Goal: Transaction & Acquisition: Purchase product/service

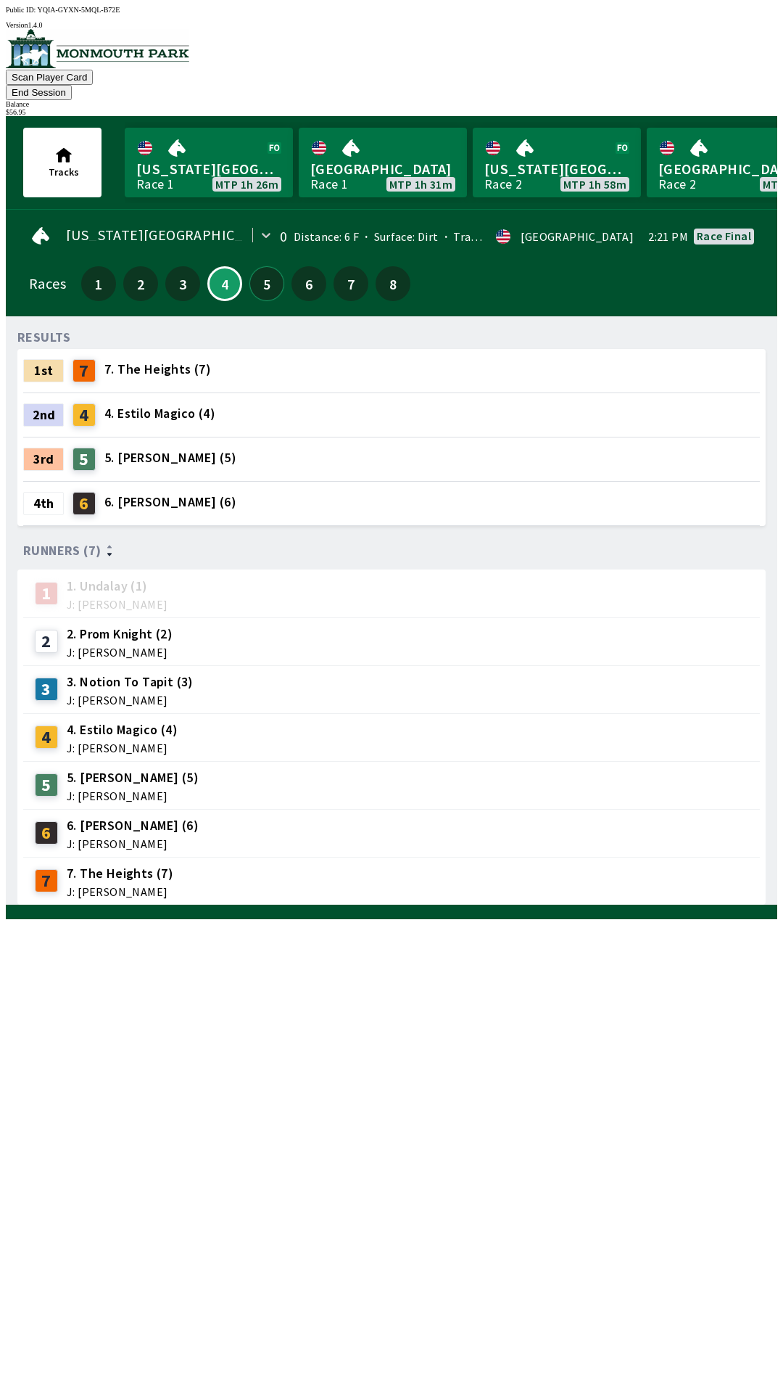
click at [260, 266] on button "5" at bounding box center [266, 283] width 35 height 35
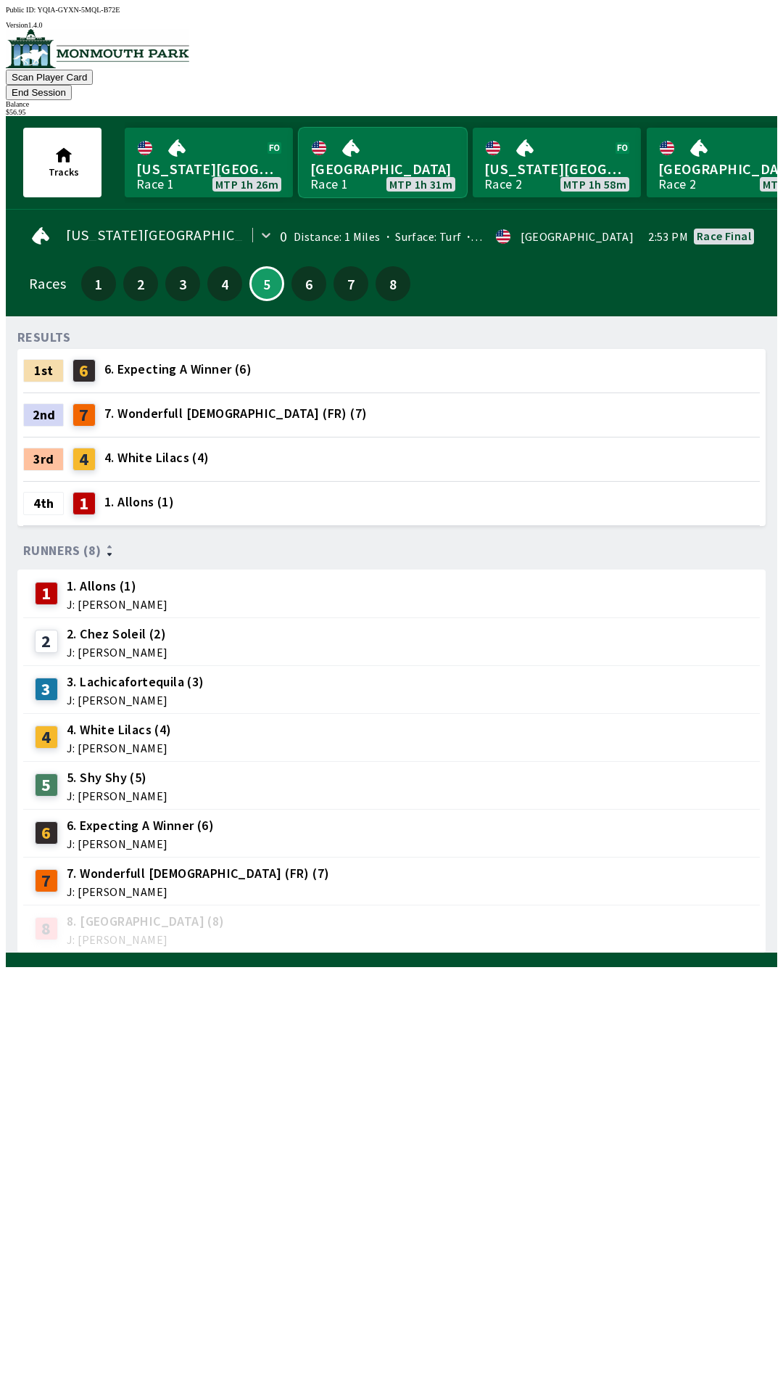
click at [358, 158] on link "[GEOGRAPHIC_DATA] Race 1 MTP 1h 31m" at bounding box center [383, 163] width 168 height 70
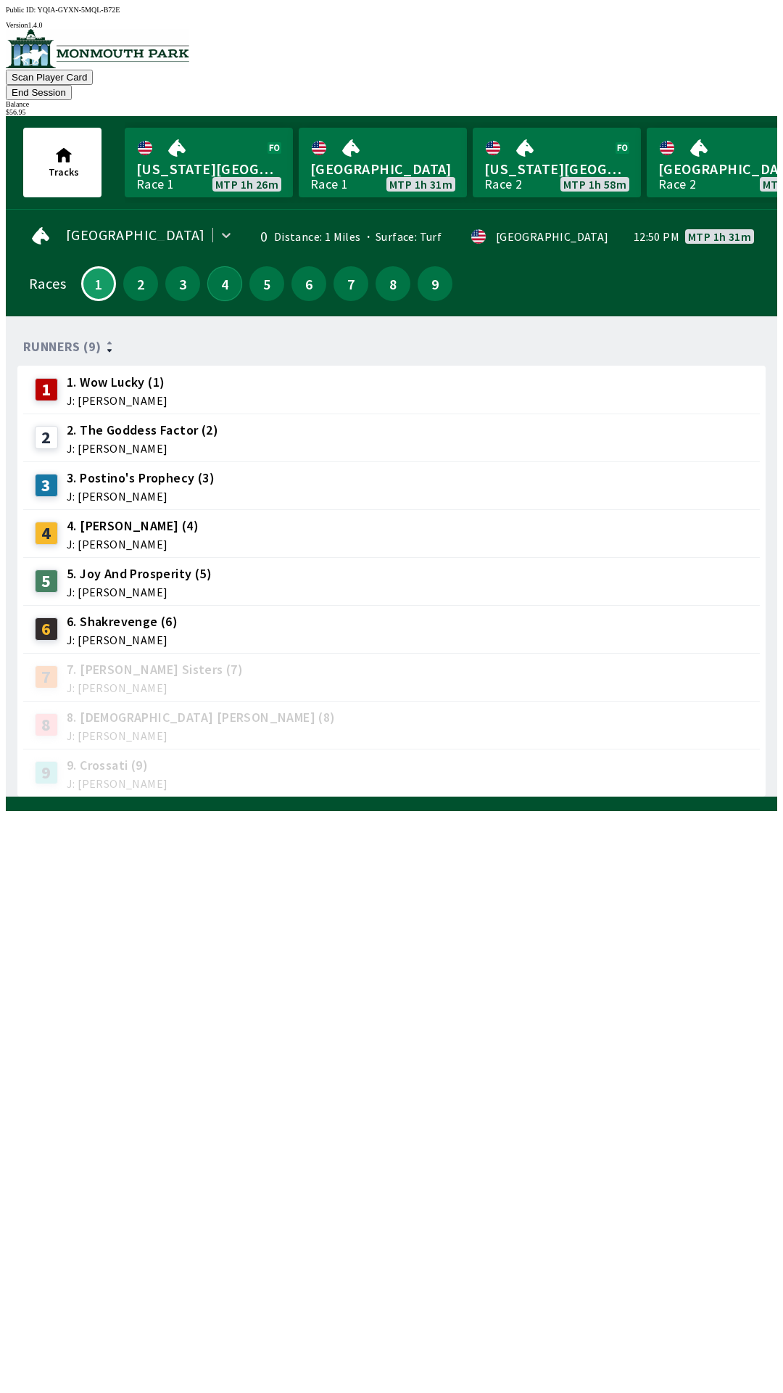
click at [217, 271] on button "4" at bounding box center [224, 283] width 35 height 35
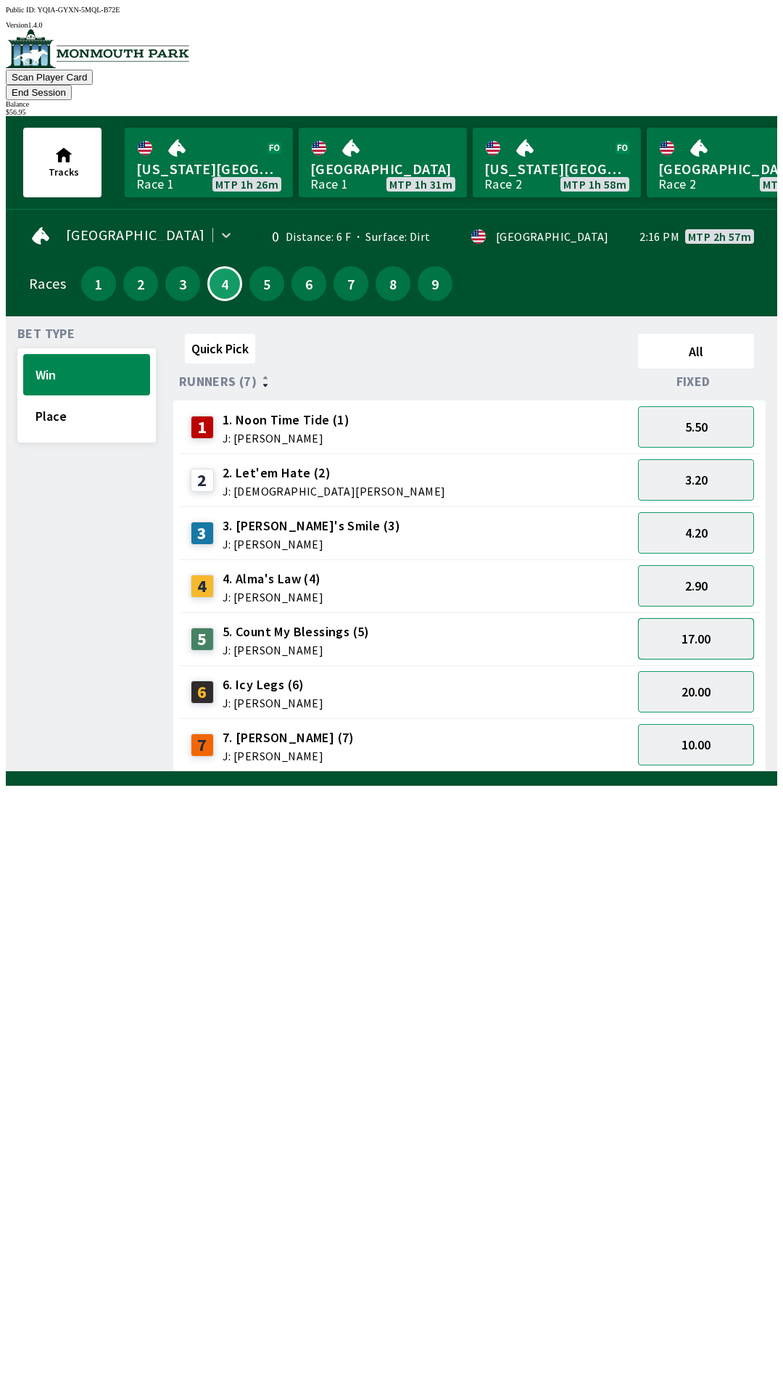
click at [709, 618] on button "17.00" at bounding box center [696, 638] width 116 height 41
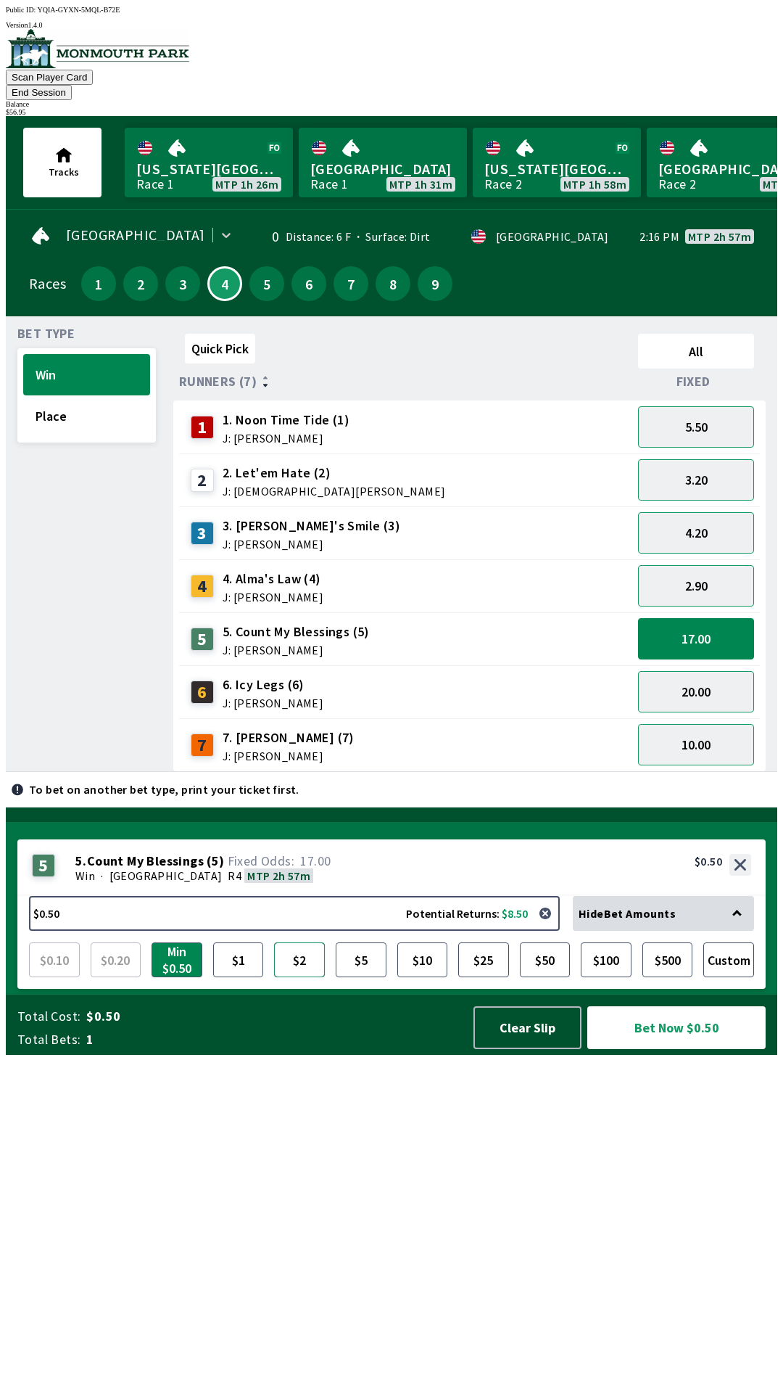
click at [300, 977] on button "$2" at bounding box center [299, 959] width 51 height 35
click at [664, 1049] on button "Bet Now $2.00" at bounding box center [676, 1027] width 178 height 43
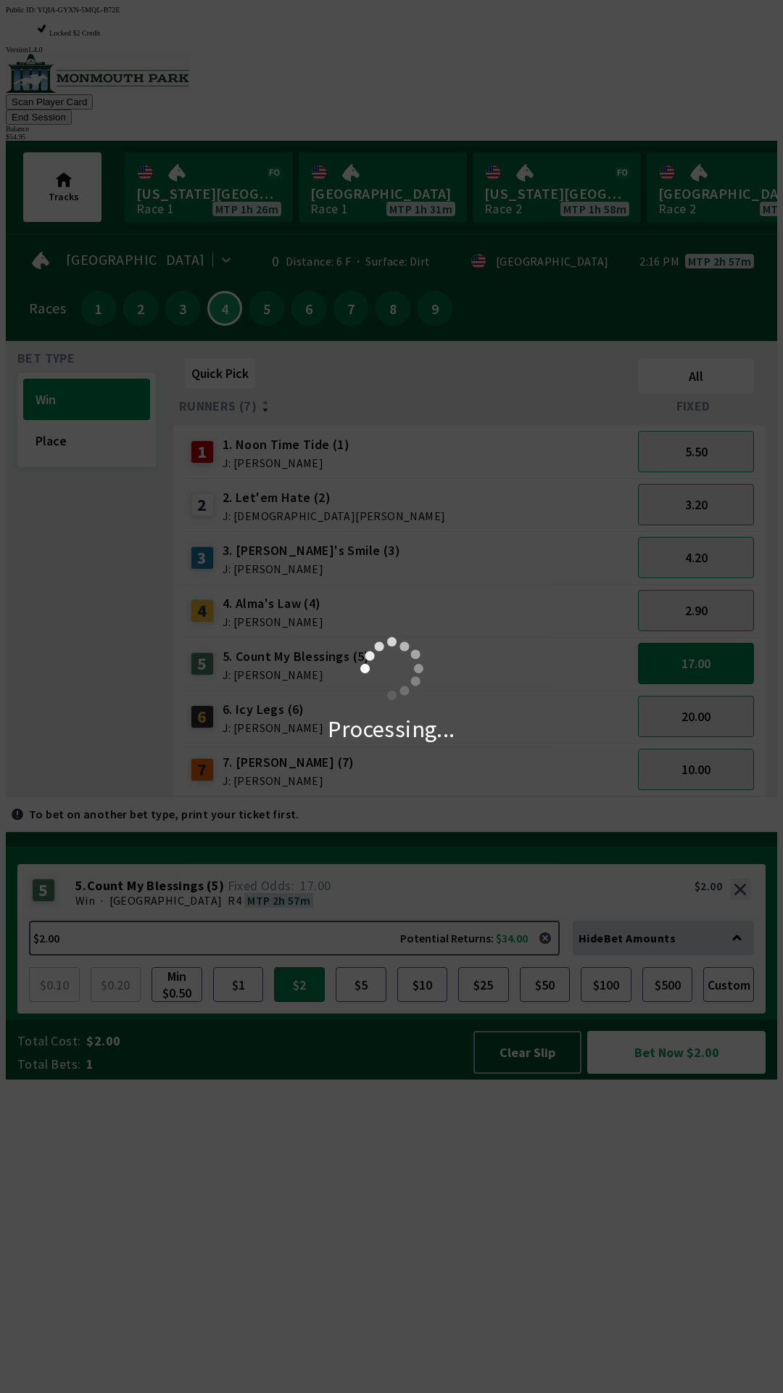
click at [259, 277] on div "Processing..." at bounding box center [391, 696] width 783 height 1393
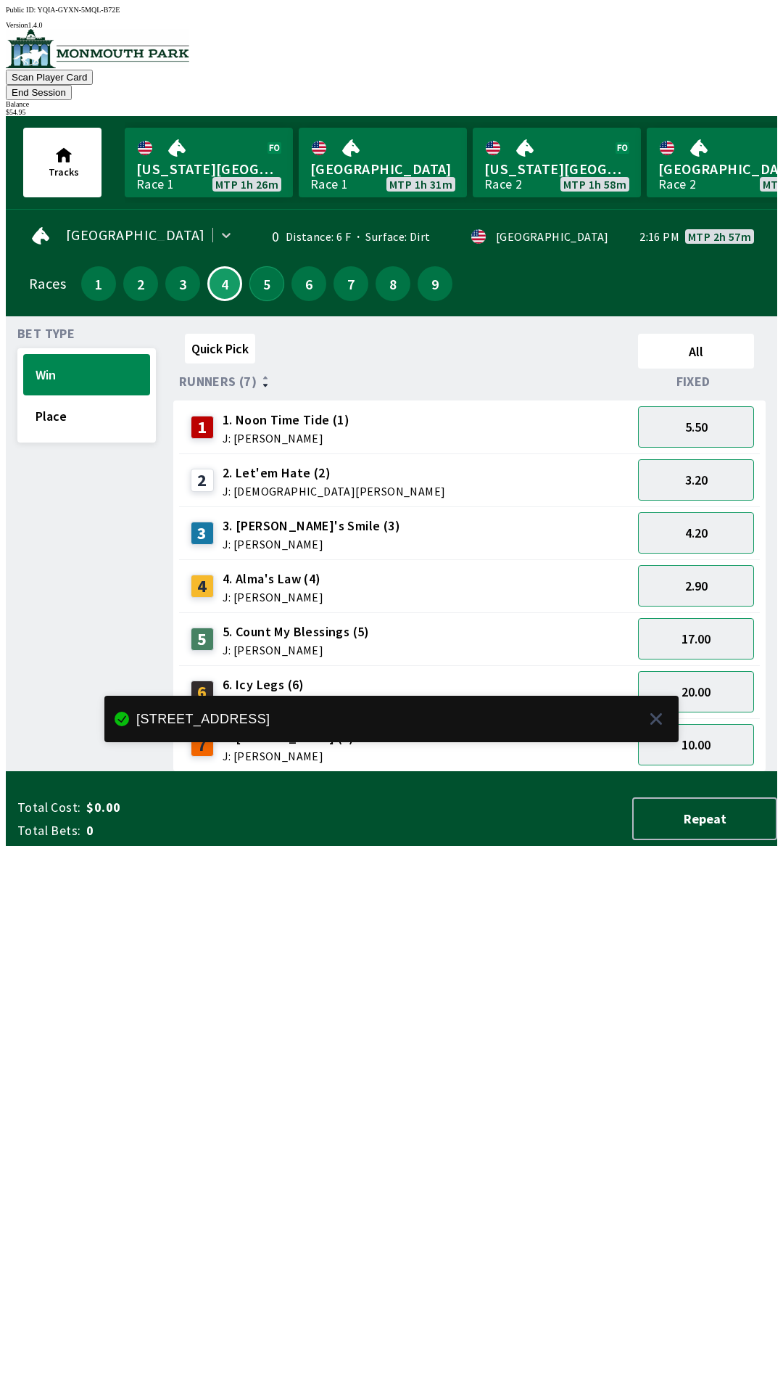
click at [263, 274] on button "5" at bounding box center [266, 283] width 35 height 35
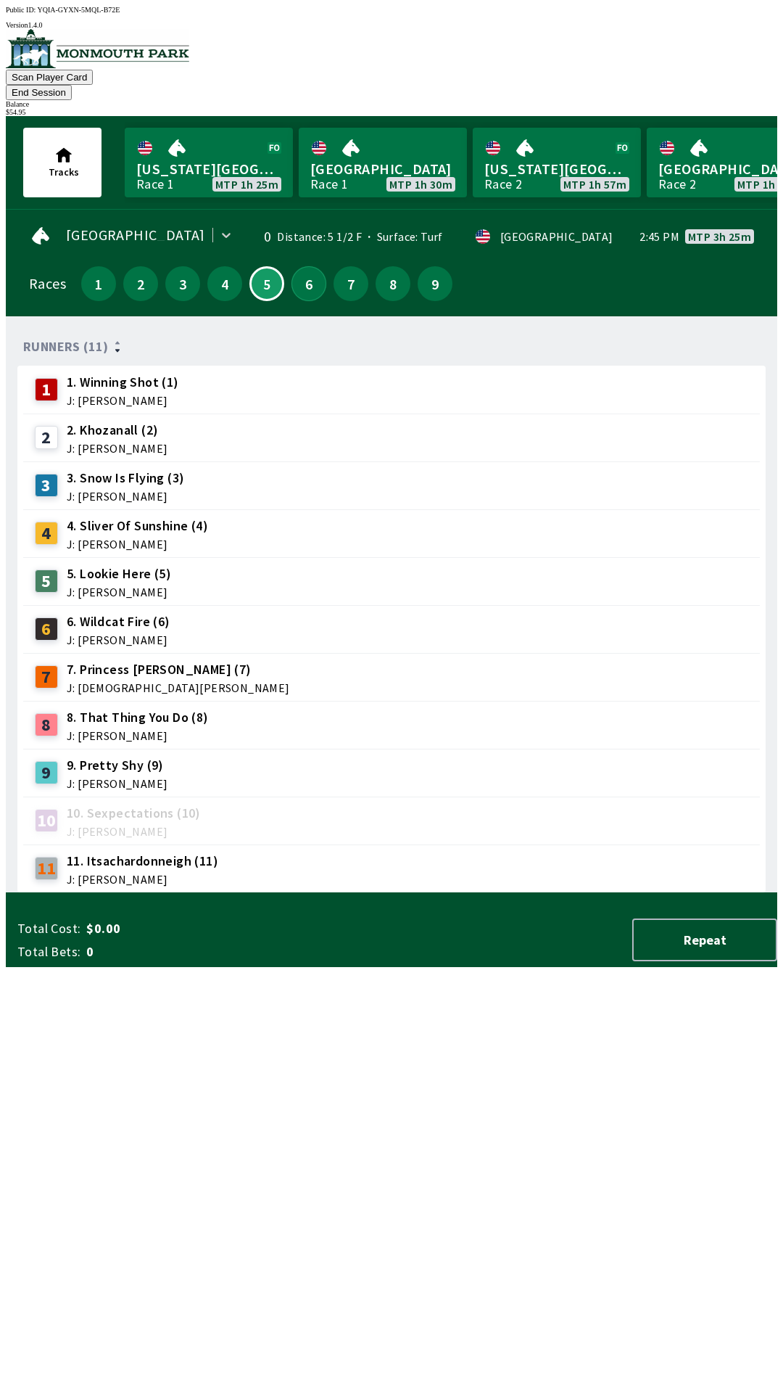
click at [308, 271] on button "6" at bounding box center [309, 283] width 35 height 35
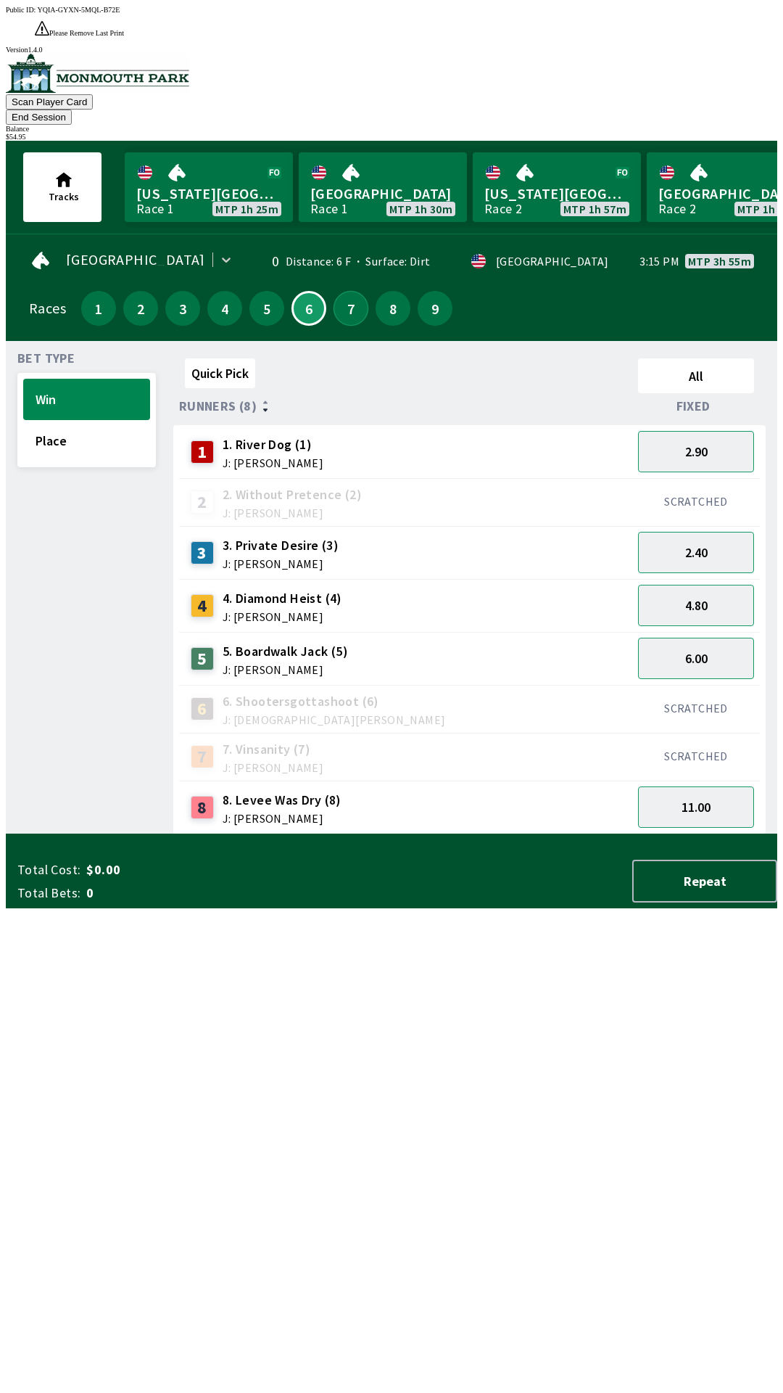
click at [342, 291] on button "7" at bounding box center [351, 308] width 35 height 35
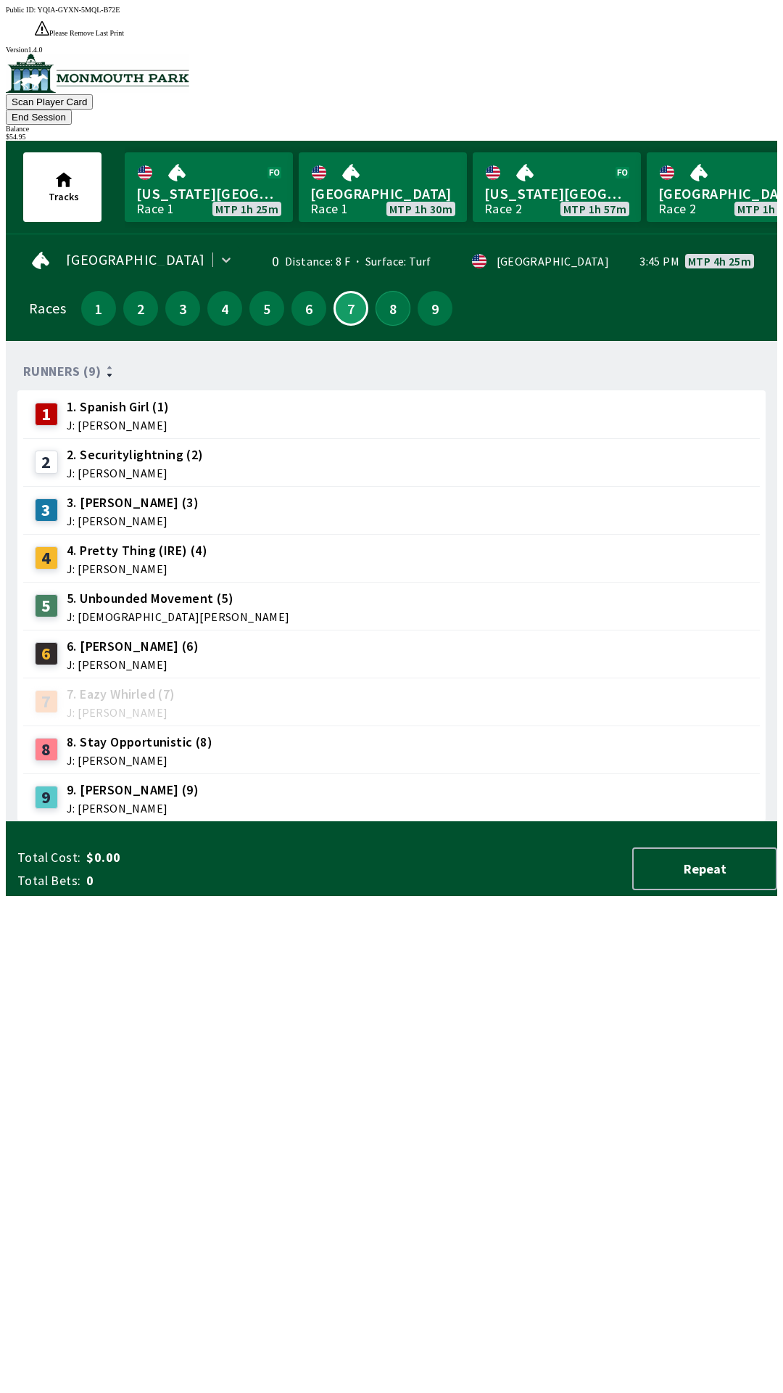
click at [389, 291] on button "8" at bounding box center [393, 308] width 35 height 35
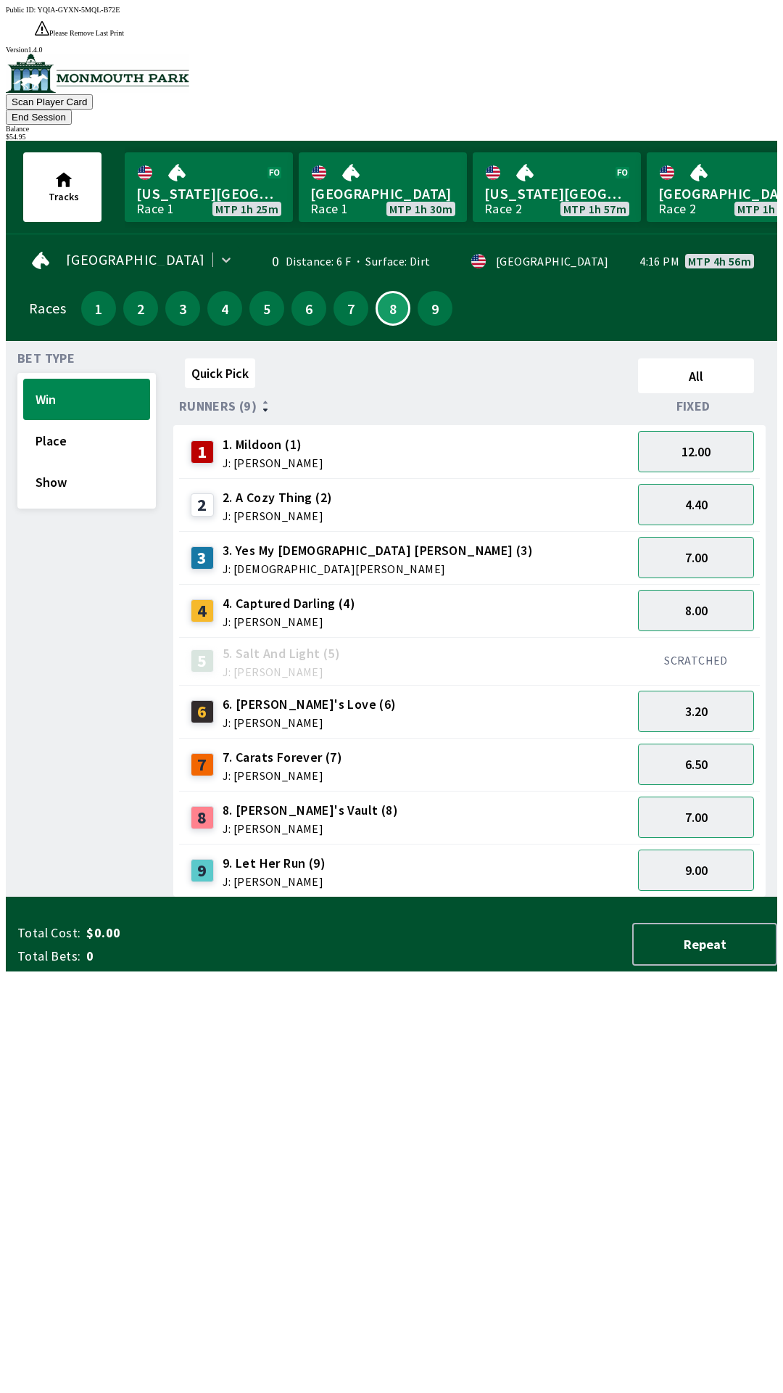
click at [437, 291] on div "9" at bounding box center [435, 308] width 35 height 35
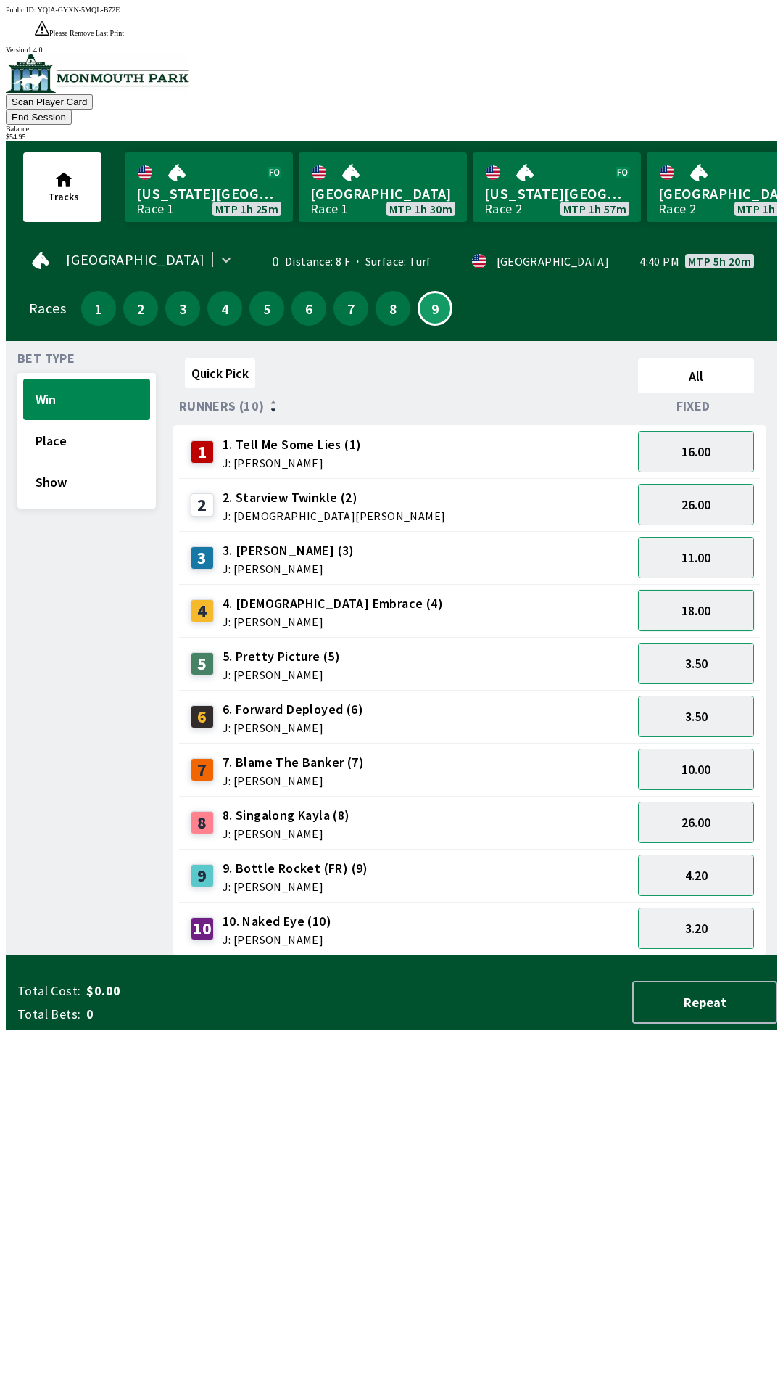
click at [694, 590] on button "18.00" at bounding box center [696, 610] width 116 height 41
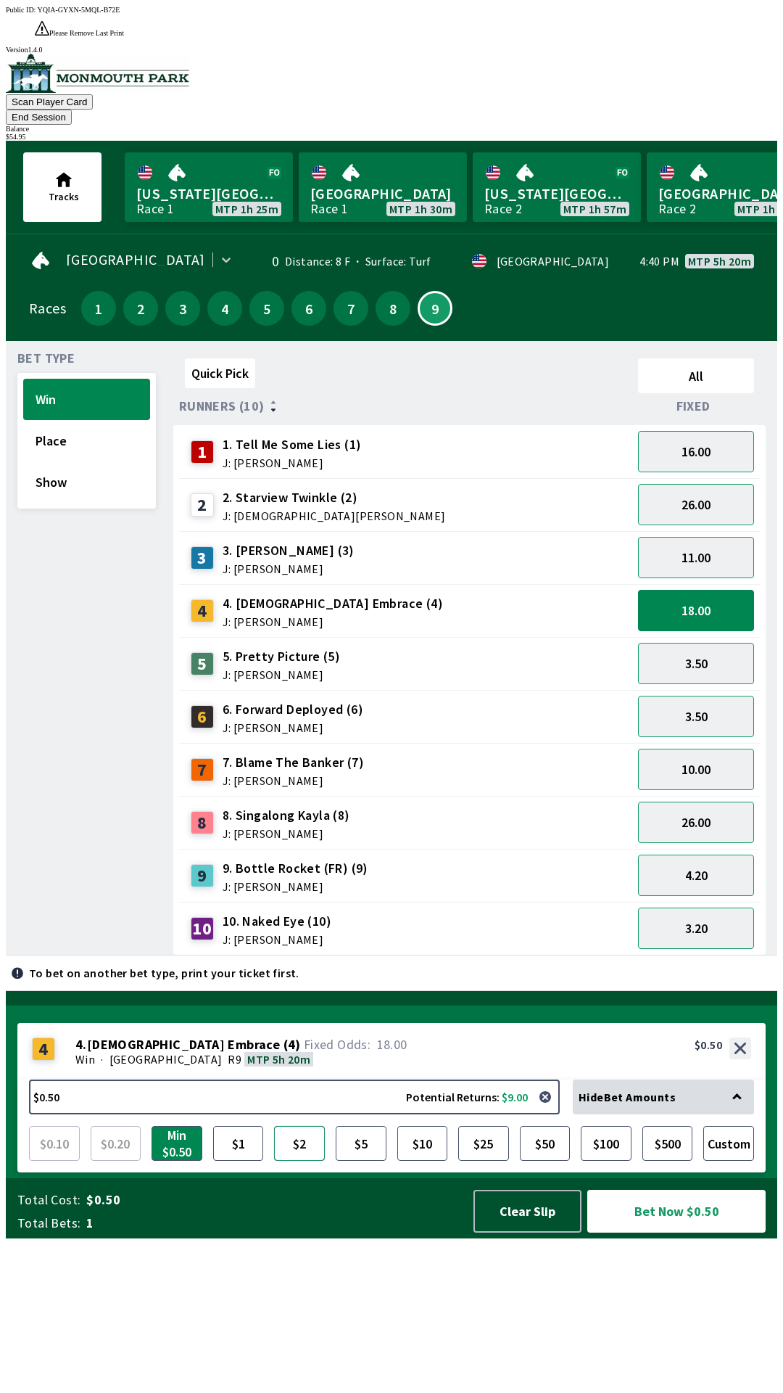
click at [298, 1160] on button "$2" at bounding box center [299, 1143] width 51 height 35
click at [669, 1232] on button "Bet Now $2.00" at bounding box center [676, 1210] width 178 height 43
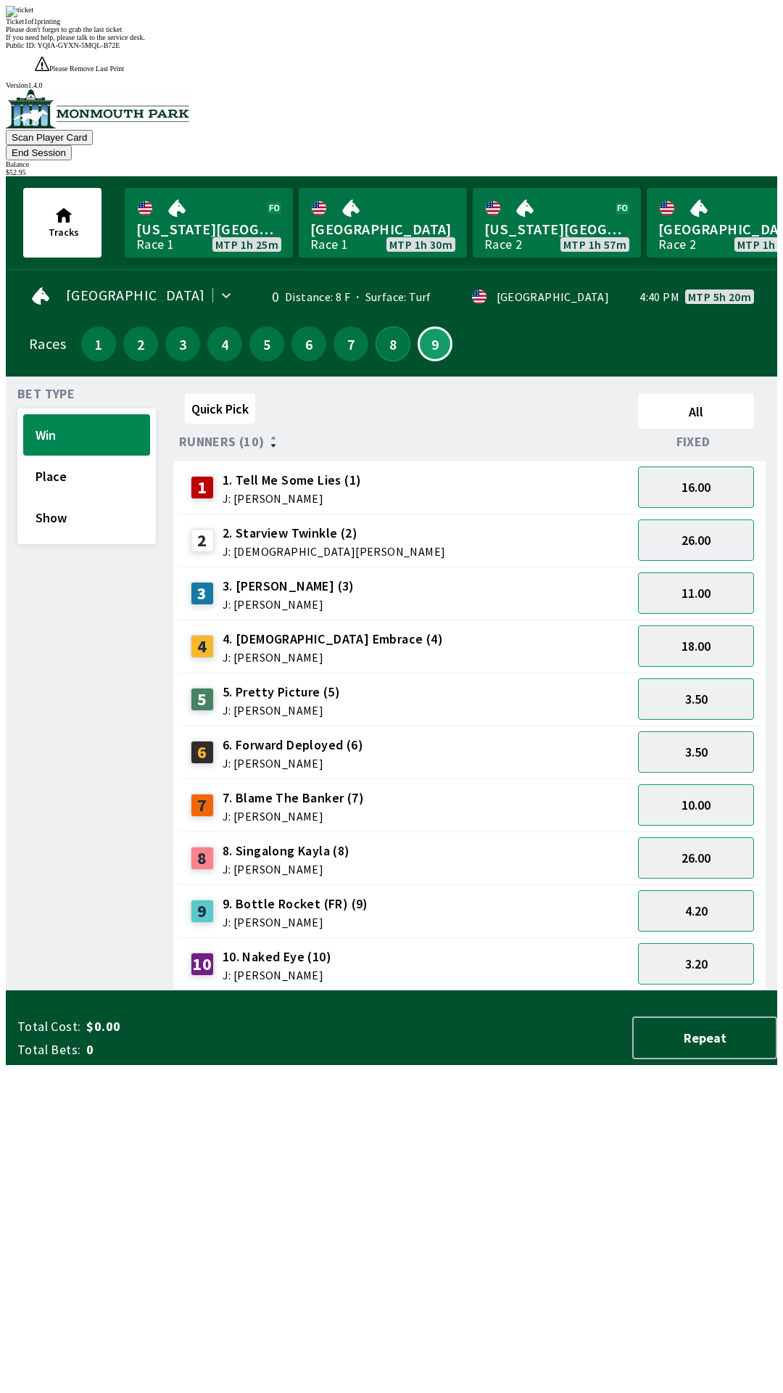
click at [384, 326] on button "8" at bounding box center [393, 343] width 35 height 35
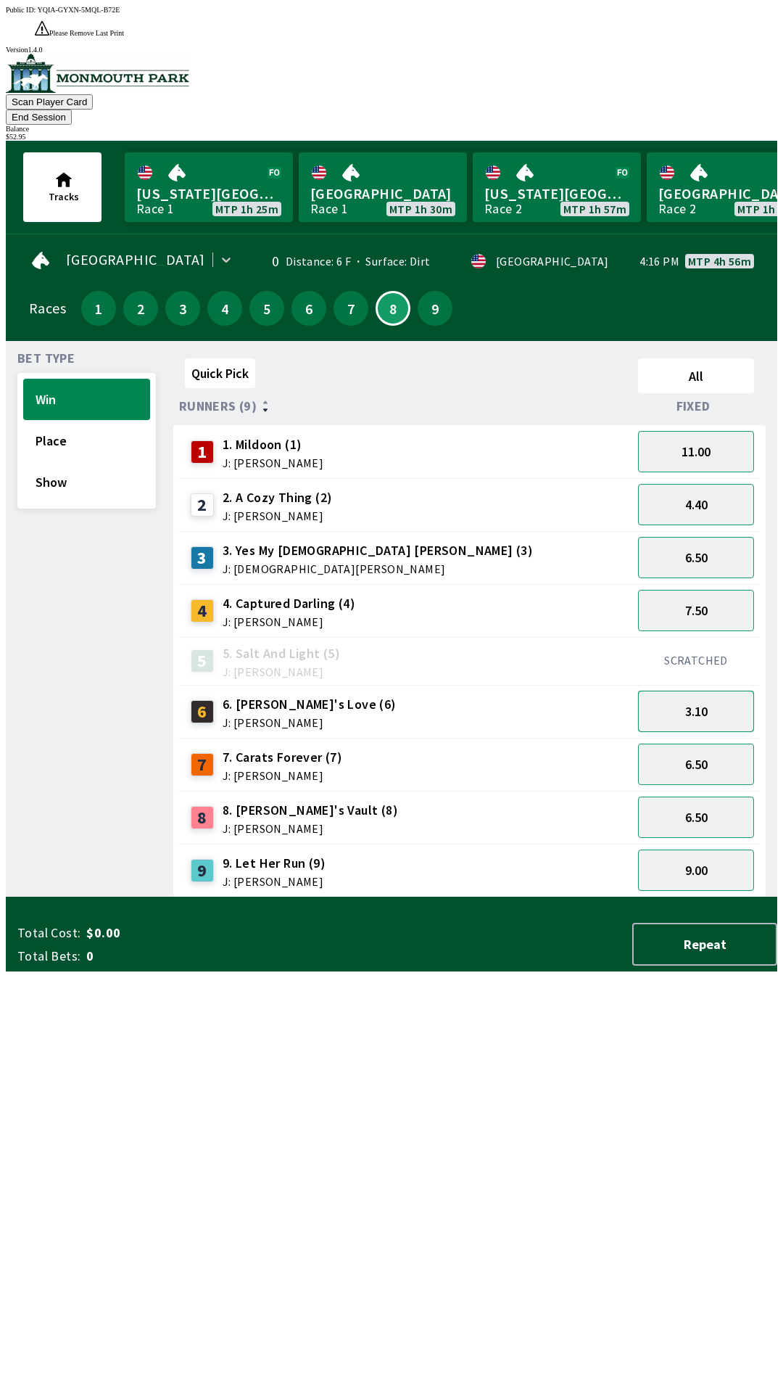
click at [701, 690] on button "3.10" at bounding box center [696, 710] width 116 height 41
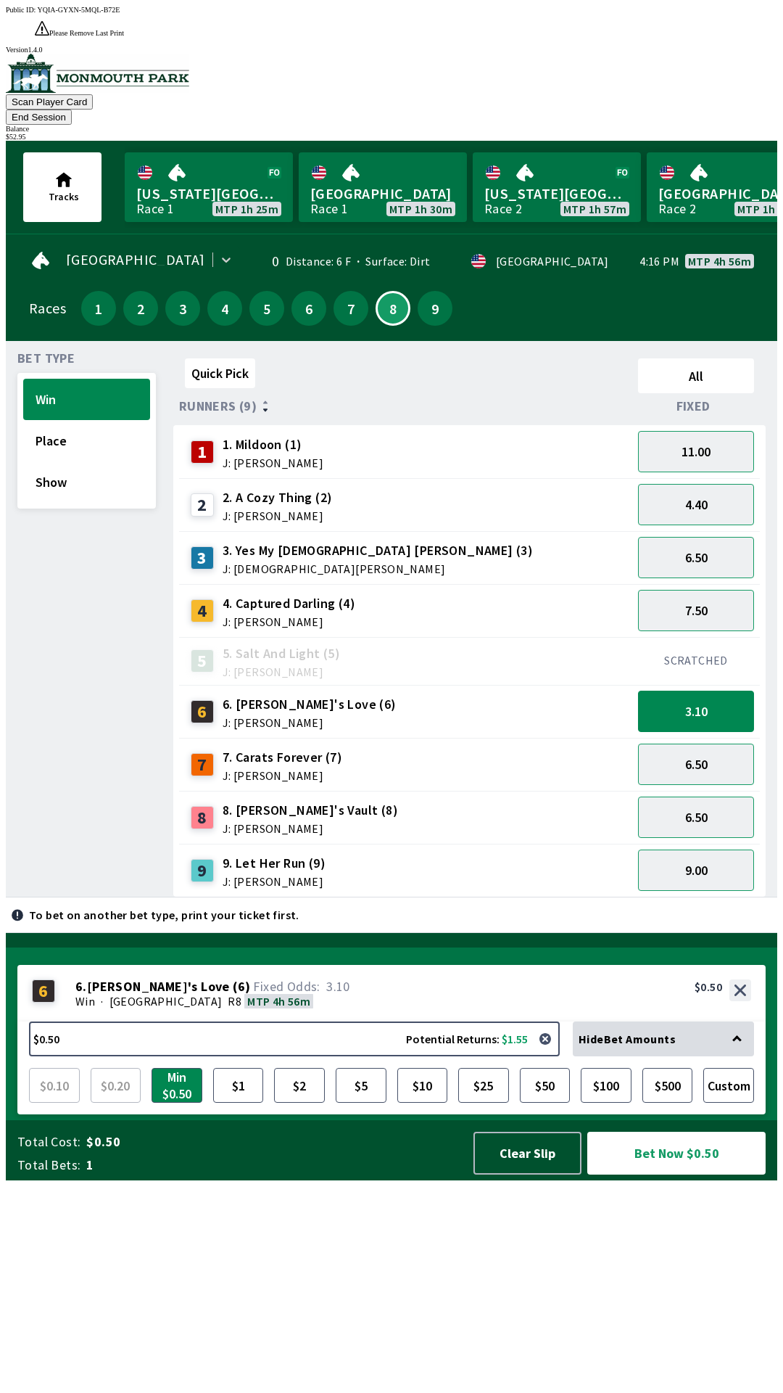
click at [329, 1150] on span "$0.50" at bounding box center [273, 1141] width 374 height 17
click at [308, 1102] on button "$2" at bounding box center [299, 1085] width 51 height 35
click at [661, 1174] on button "Bet Now $2.00" at bounding box center [676, 1152] width 178 height 43
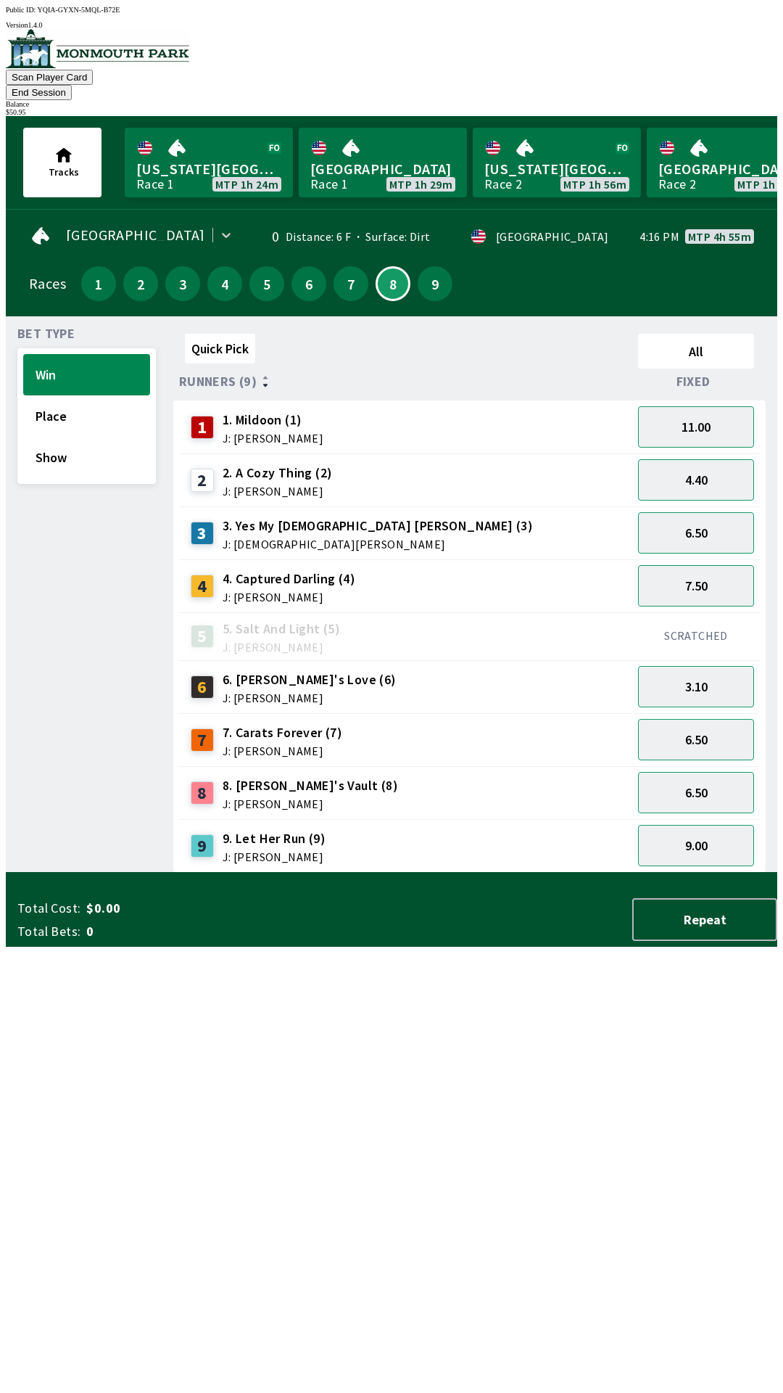
click at [340, 283] on div "[GEOGRAPHIC_DATA] 0 Distance: 6 F Surface: Dirt · USA 4:16 PM MTP 4h 55m Races …" at bounding box center [397, 265] width 760 height 101
click at [337, 266] on button "7" at bounding box center [351, 283] width 35 height 35
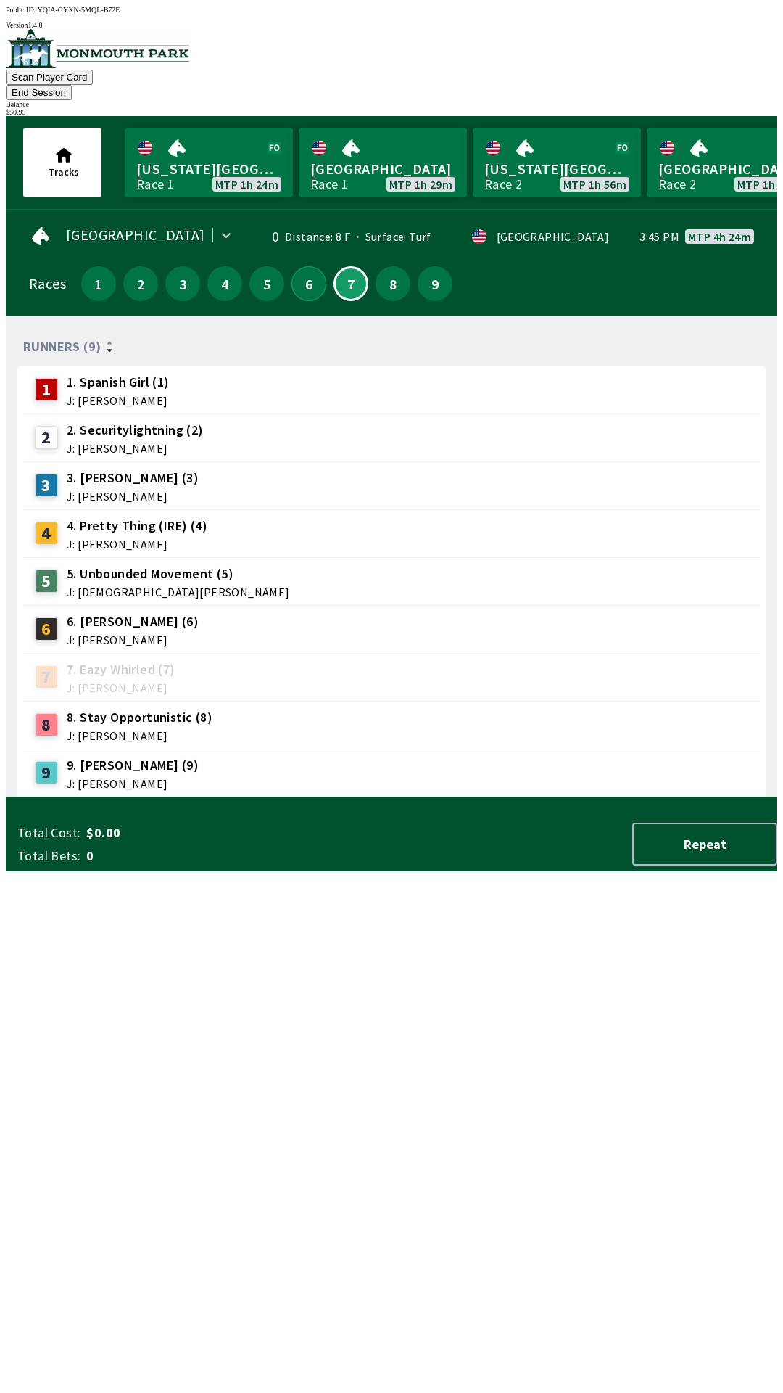
click at [309, 274] on button "6" at bounding box center [309, 283] width 35 height 35
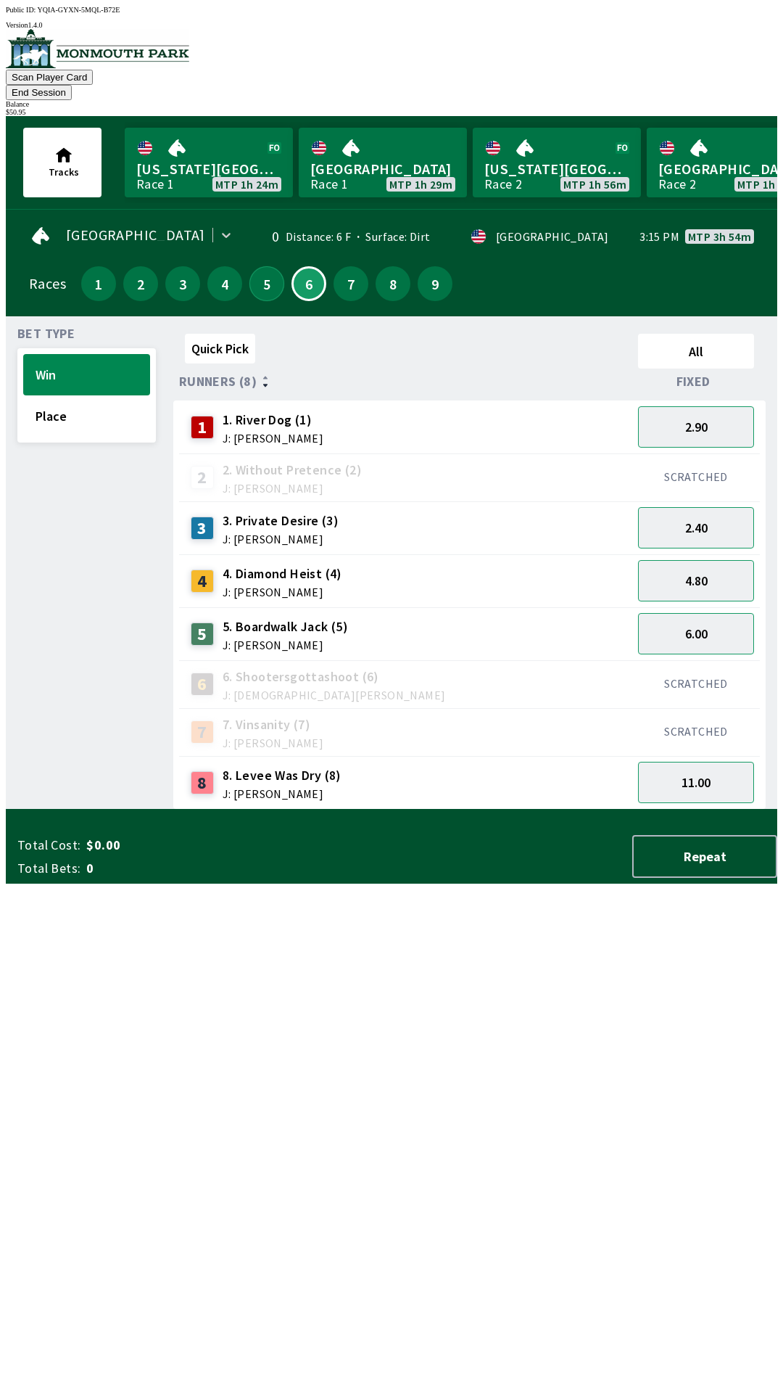
click at [263, 273] on button "5" at bounding box center [266, 283] width 35 height 35
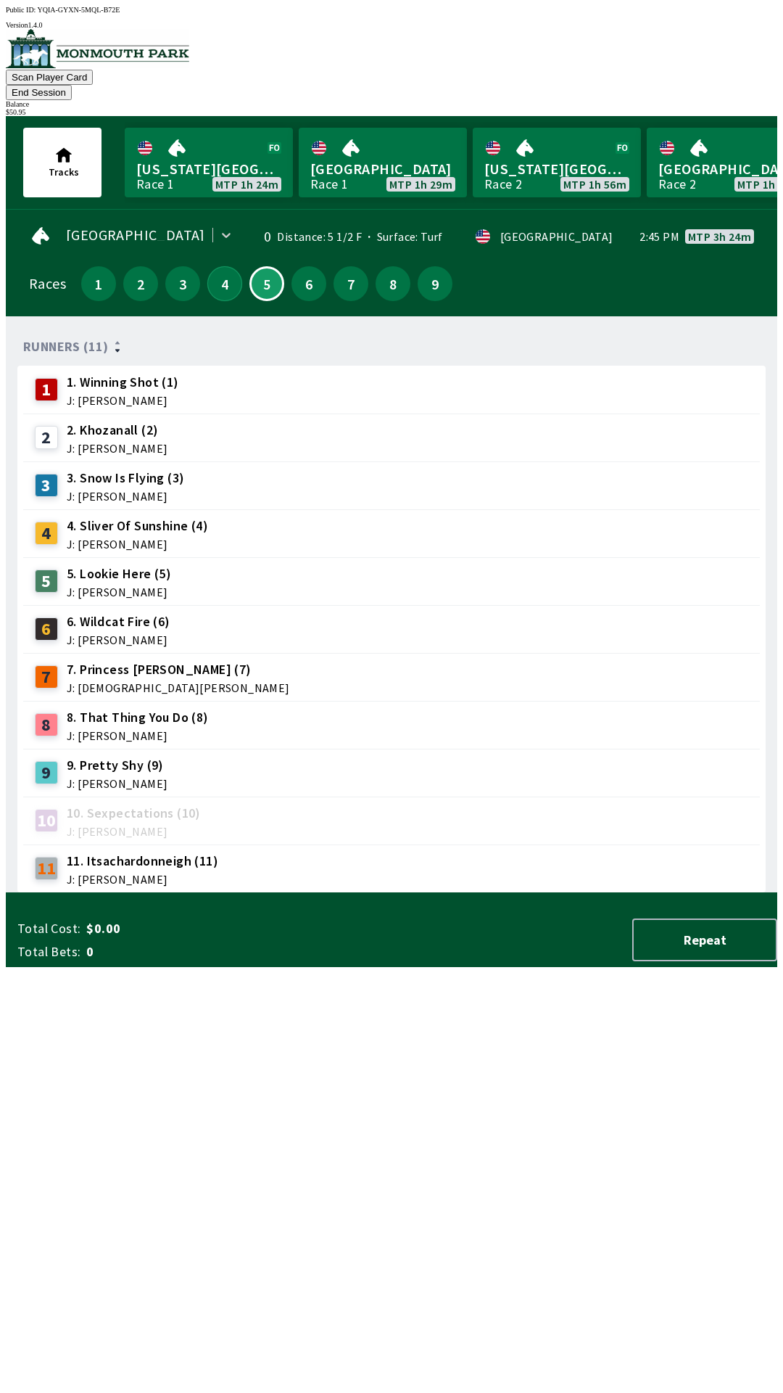
click at [216, 272] on button "4" at bounding box center [224, 283] width 35 height 35
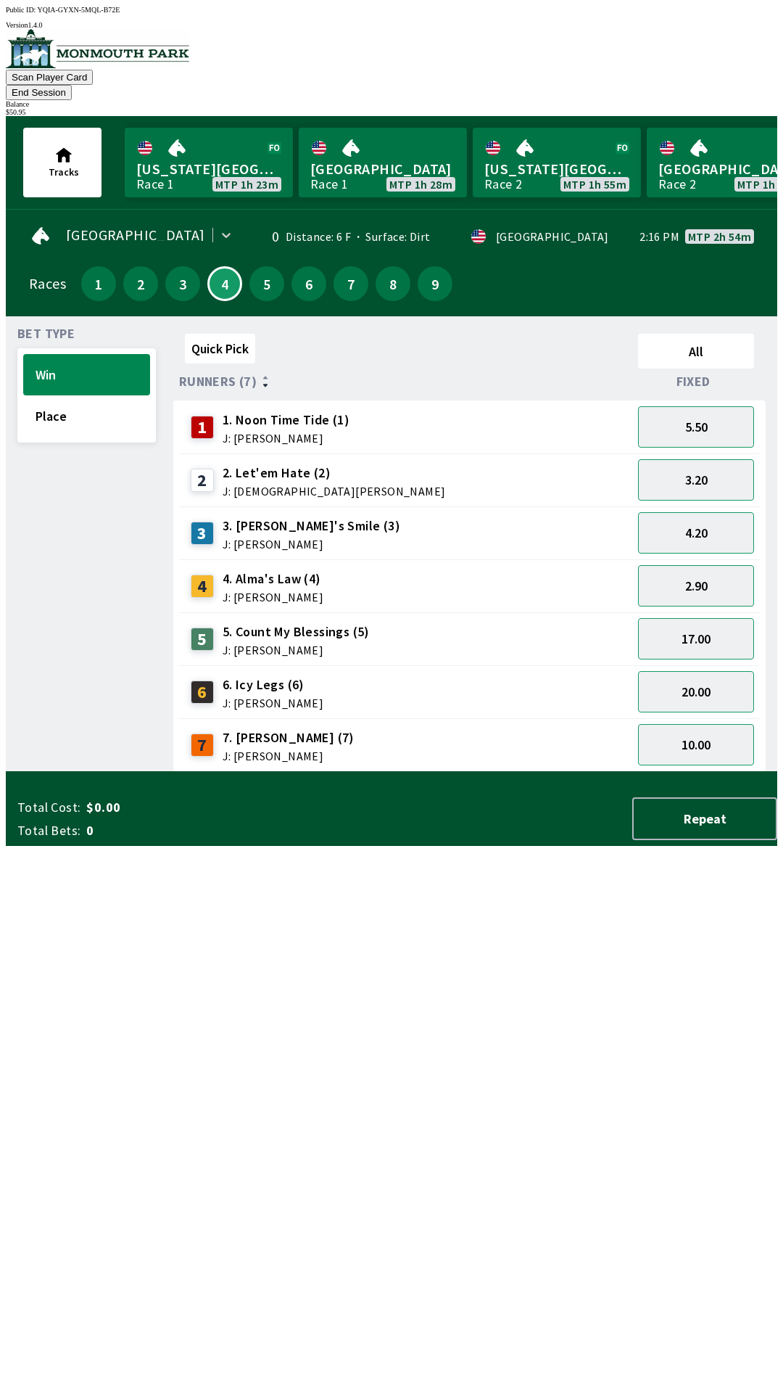
click at [72, 85] on button "End Session" at bounding box center [39, 92] width 66 height 15
